Goal: Task Accomplishment & Management: Use online tool/utility

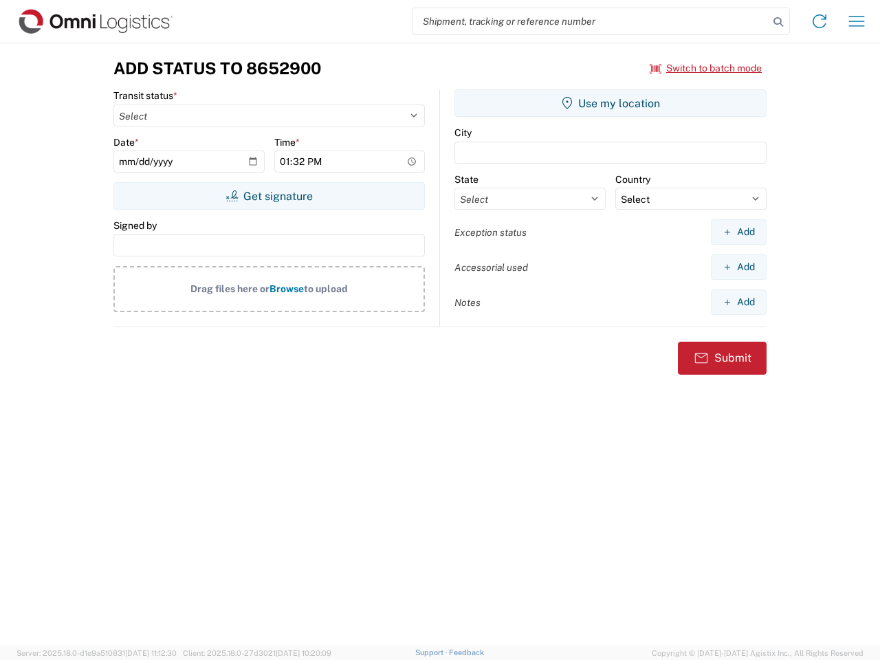
click at [591, 21] on input "search" at bounding box center [590, 21] width 356 height 26
click at [778, 22] on icon at bounding box center [778, 21] width 19 height 19
click at [819, 21] on icon at bounding box center [819, 21] width 22 height 22
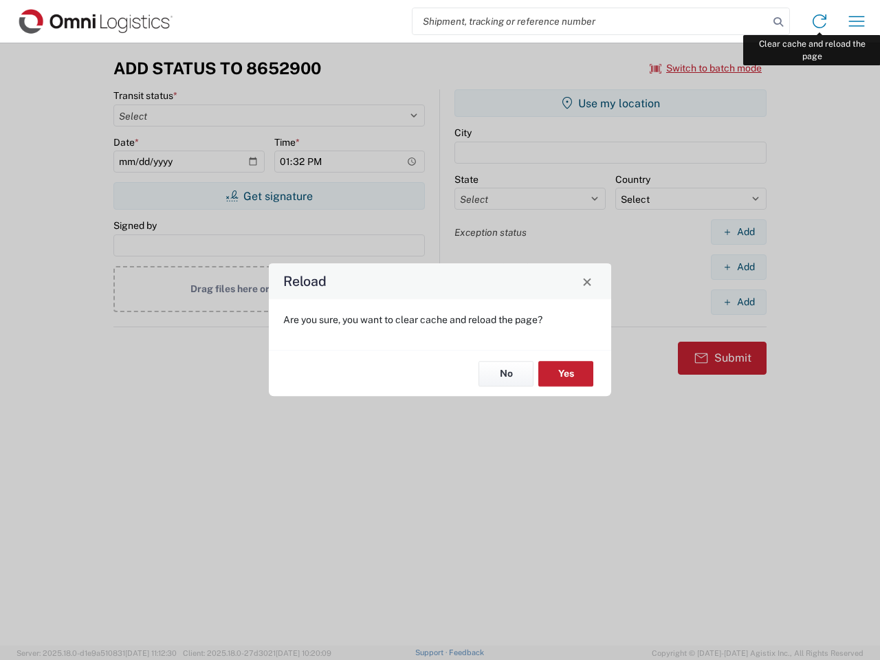
click at [857, 21] on div "Reload Are you sure, you want to clear cache and reload the page? No Yes" at bounding box center [440, 330] width 880 height 660
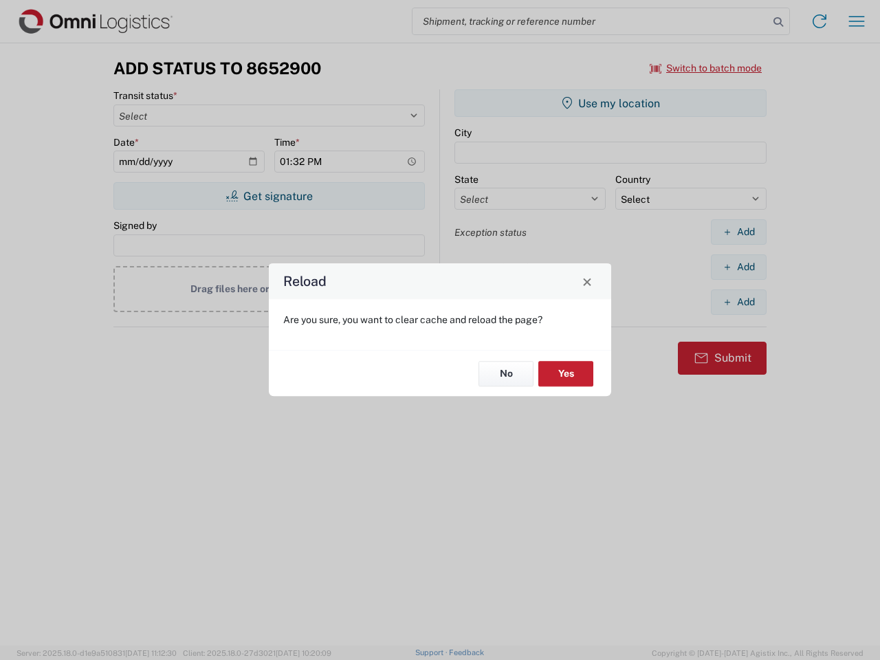
click at [706, 68] on div "Reload Are you sure, you want to clear cache and reload the page? No Yes" at bounding box center [440, 330] width 880 height 660
click at [269, 196] on div "Reload Are you sure, you want to clear cache and reload the page? No Yes" at bounding box center [440, 330] width 880 height 660
click at [610, 103] on div "Reload Are you sure, you want to clear cache and reload the page? No Yes" at bounding box center [440, 330] width 880 height 660
click at [738, 232] on div "Reload Are you sure, you want to clear cache and reload the page? No Yes" at bounding box center [440, 330] width 880 height 660
click at [738, 267] on div "Reload Are you sure, you want to clear cache and reload the page? No Yes" at bounding box center [440, 330] width 880 height 660
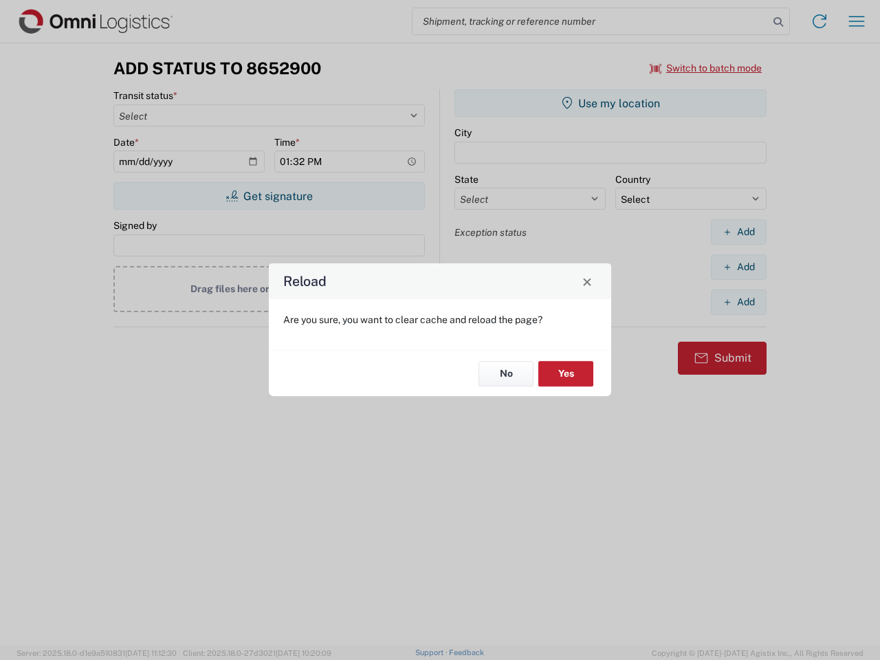
click at [738, 302] on div "Reload Are you sure, you want to clear cache and reload the page? No Yes" at bounding box center [440, 330] width 880 height 660
